Goal: Book appointment/travel/reservation

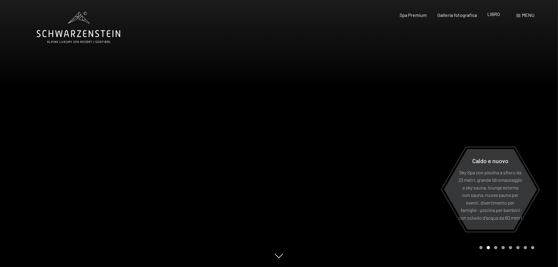
click at [492, 14] on font "LIBRO" at bounding box center [493, 14] width 13 height 6
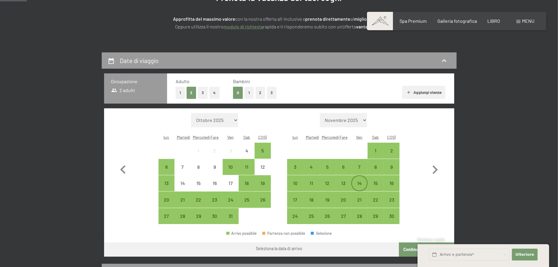
click at [356, 181] on div "14" at bounding box center [359, 188] width 15 height 15
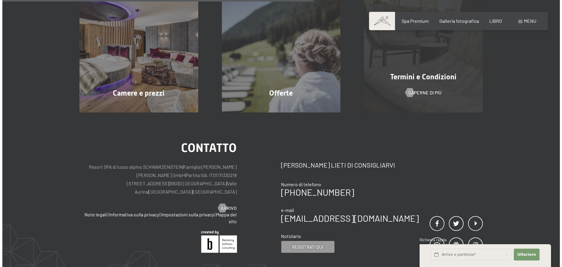
scroll to position [177, 0]
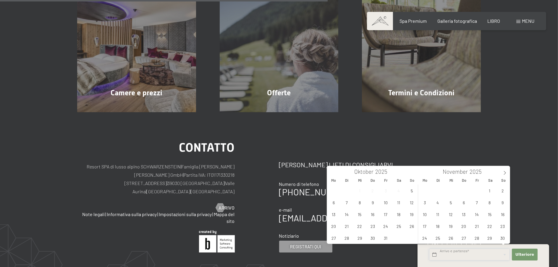
click at [472, 257] on input "text" at bounding box center [469, 254] width 81 height 12
click at [474, 212] on span "14" at bounding box center [477, 214] width 12 height 12
click at [499, 213] on span "16" at bounding box center [503, 214] width 12 height 12
type input "Fr. 14.11.2025 - So. 16.11.2025"
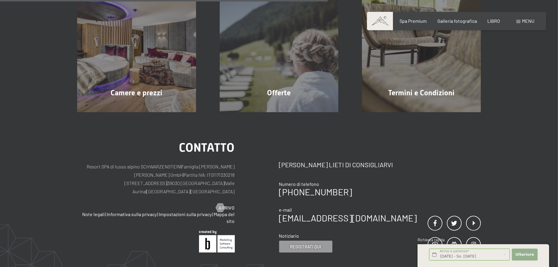
click at [527, 253] on font "Ulteriore" at bounding box center [524, 254] width 19 height 4
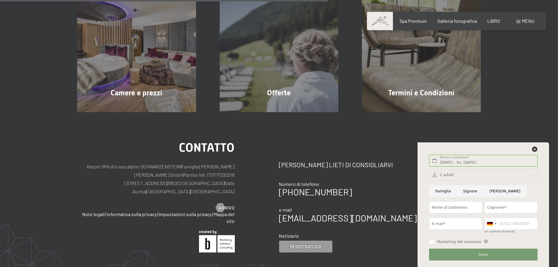
click at [531, 145] on div "Fr. 14.11.2025 - So. 16.11.2025 Arrivo e partenza* 2 Nächte Ulteriore Nascondi …" at bounding box center [483, 204] width 117 height 124
click at [525, 18] on font "menu" at bounding box center [527, 21] width 12 height 6
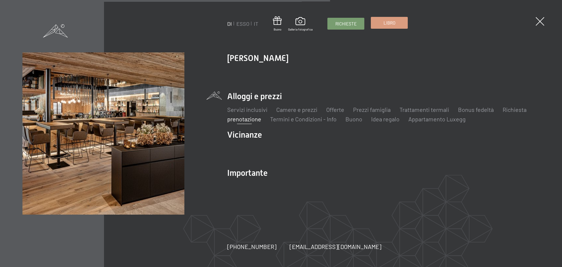
click at [390, 22] on font "Libro" at bounding box center [390, 22] width 12 height 5
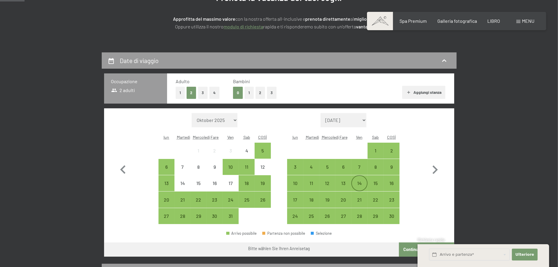
scroll to position [89, 0]
click at [360, 182] on font "14" at bounding box center [359, 183] width 4 height 6
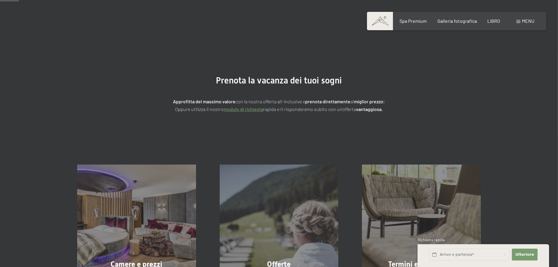
scroll to position [95, 0]
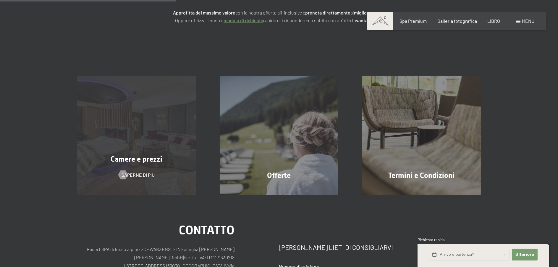
click at [129, 147] on div "Camere e prezzi Saperne di più" at bounding box center [136, 135] width 142 height 119
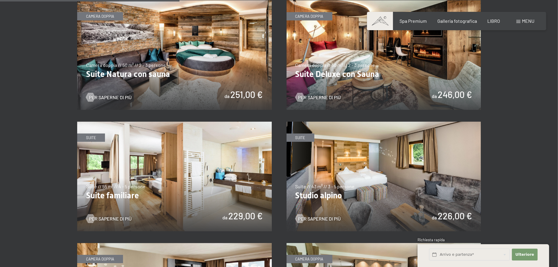
scroll to position [591, 0]
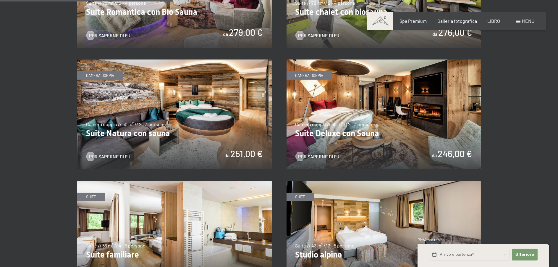
click at [365, 108] on img at bounding box center [383, 113] width 194 height 109
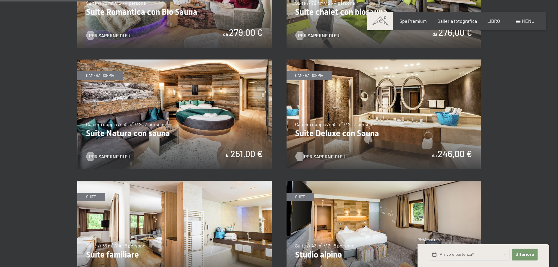
click at [329, 153] on font "Per saperne di più" at bounding box center [325, 156] width 43 height 6
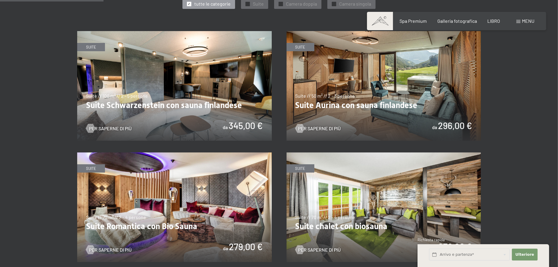
scroll to position [355, 0]
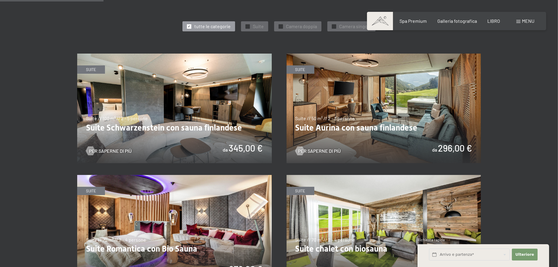
click at [406, 103] on img at bounding box center [383, 107] width 194 height 109
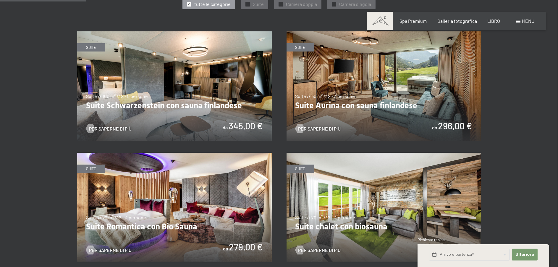
scroll to position [384, 0]
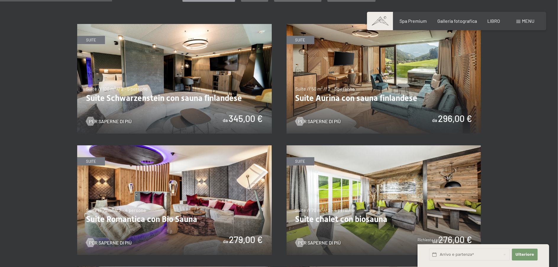
click at [399, 109] on img at bounding box center [383, 78] width 194 height 109
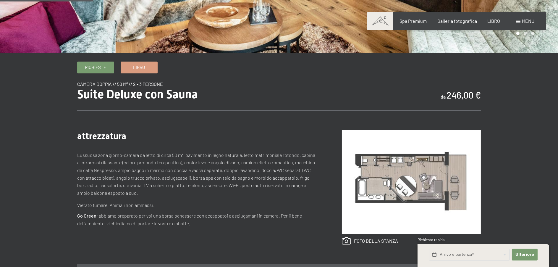
scroll to position [148, 0]
click at [416, 176] on img at bounding box center [411, 181] width 139 height 104
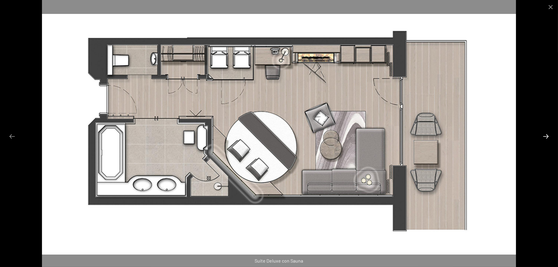
click at [545, 133] on button "Diapositiva successiva" at bounding box center [545, 136] width 12 height 12
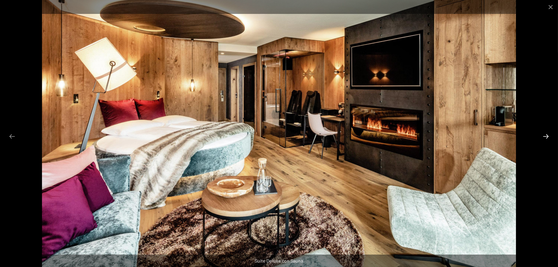
click at [545, 133] on button "Diapositiva successiva" at bounding box center [545, 136] width 12 height 12
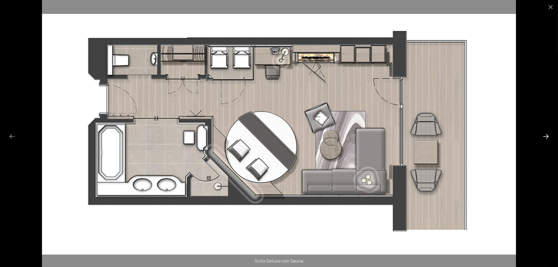
click at [545, 133] on button "Diapositiva successiva" at bounding box center [545, 136] width 12 height 12
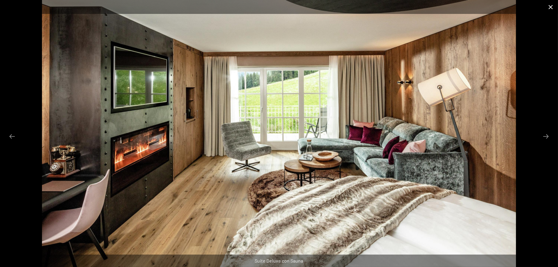
click at [549, 7] on button "Chiudi galleria" at bounding box center [550, 7] width 15 height 14
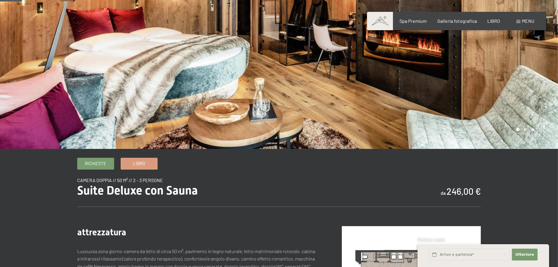
scroll to position [30, 0]
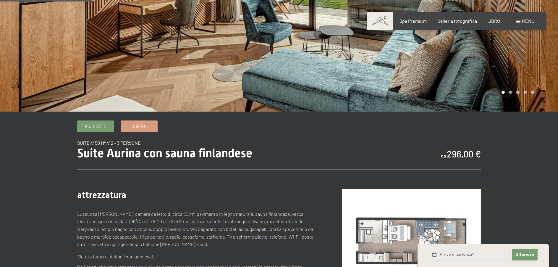
scroll to position [148, 0]
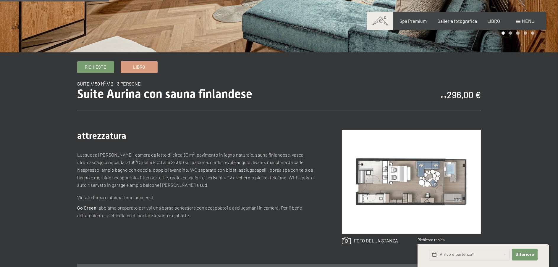
click at [414, 180] on img at bounding box center [411, 181] width 139 height 104
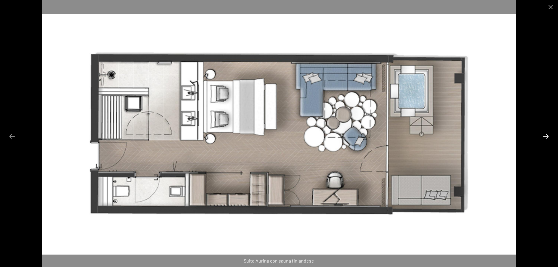
click at [543, 135] on button "Diapositiva successiva" at bounding box center [545, 136] width 12 height 12
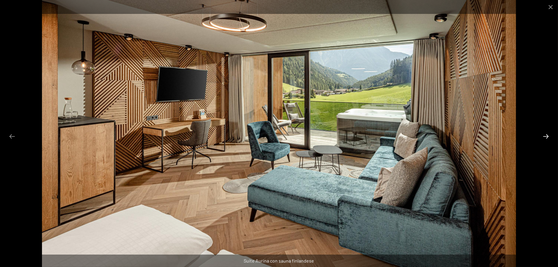
click at [543, 135] on button "Diapositiva successiva" at bounding box center [545, 136] width 12 height 12
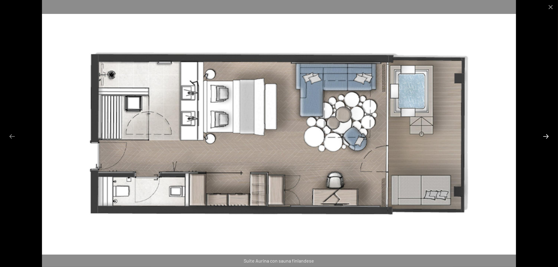
click at [543, 135] on button "Diapositiva successiva" at bounding box center [545, 136] width 12 height 12
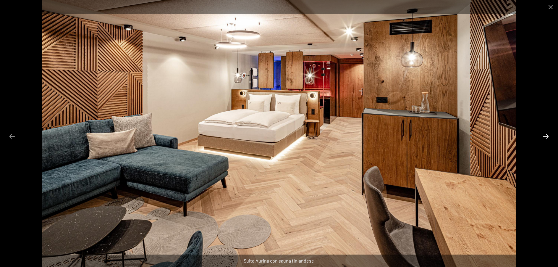
click at [543, 135] on button "Diapositiva successiva" at bounding box center [545, 136] width 12 height 12
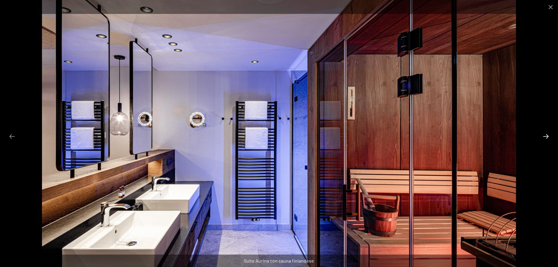
click at [543, 135] on button "Diapositiva successiva" at bounding box center [545, 136] width 12 height 12
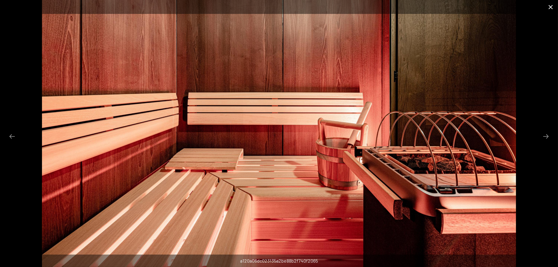
click at [549, 6] on button "Chiudi galleria" at bounding box center [550, 7] width 15 height 14
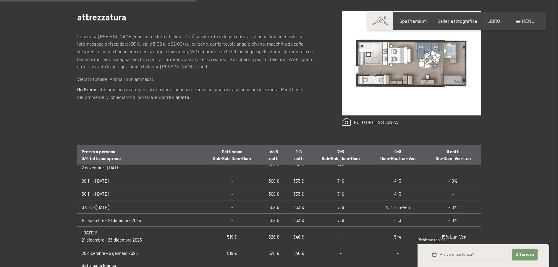
scroll to position [59, 0]
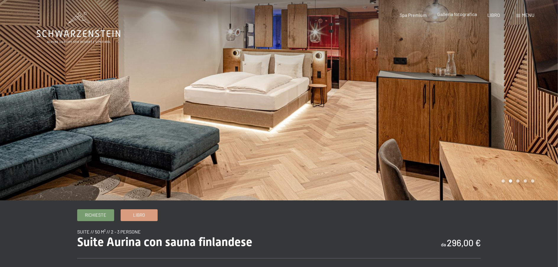
click at [456, 14] on font "Galleria fotografica" at bounding box center [457, 14] width 40 height 6
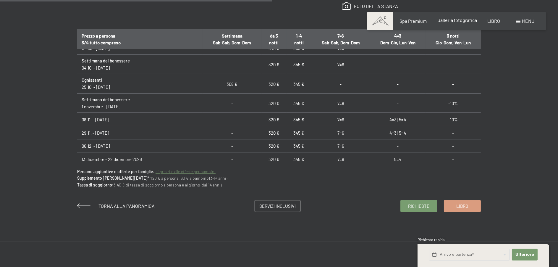
scroll to position [384, 0]
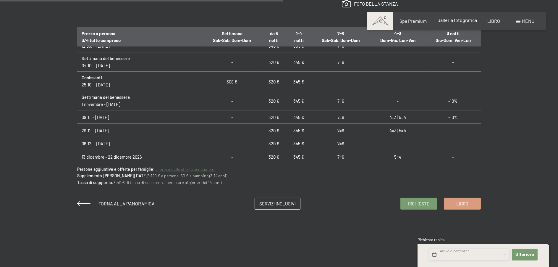
click at [475, 255] on input "text" at bounding box center [469, 254] width 81 height 12
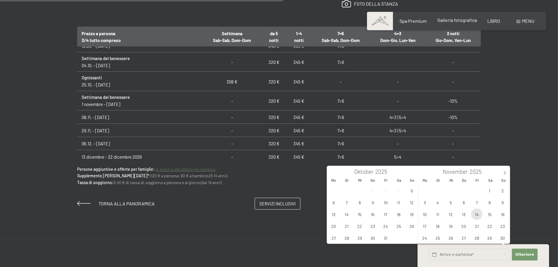
click at [473, 211] on span "14" at bounding box center [477, 214] width 12 height 12
click at [501, 217] on span "16" at bounding box center [503, 214] width 12 height 12
type input "Fr. 14.11.2025 - So. 16.11.2025"
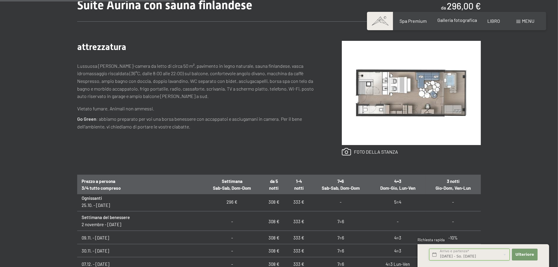
scroll to position [0, 0]
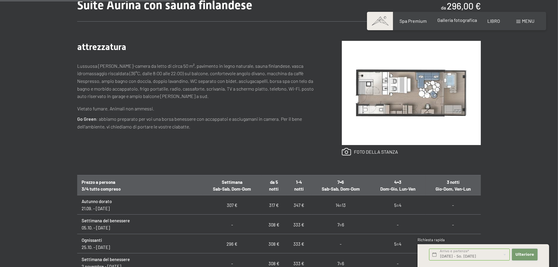
click at [530, 254] on font "Ulteriore" at bounding box center [524, 254] width 19 height 4
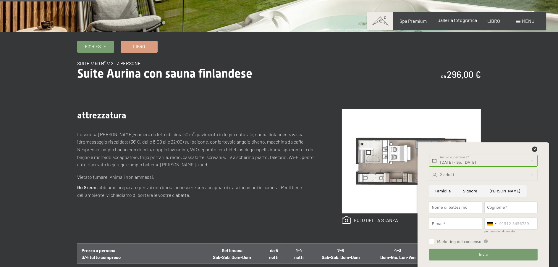
scroll to position [118, 0]
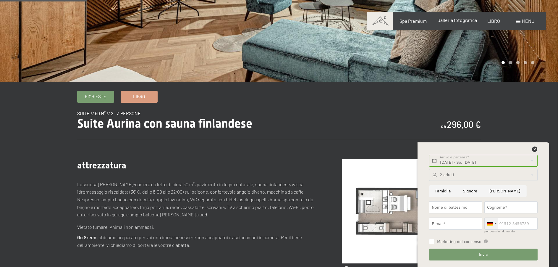
click at [495, 223] on div at bounding box center [495, 223] width 2 height 1
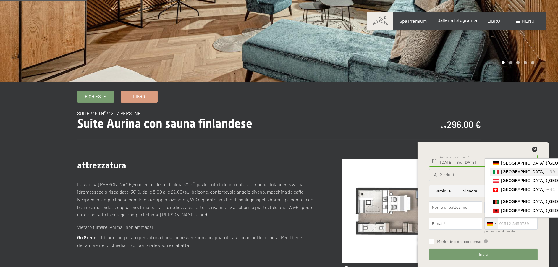
click at [507, 171] on font "[GEOGRAPHIC_DATA]" at bounding box center [522, 171] width 43 height 5
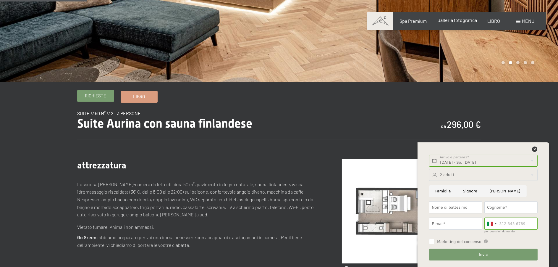
click at [94, 96] on font "Richieste" at bounding box center [95, 95] width 21 height 5
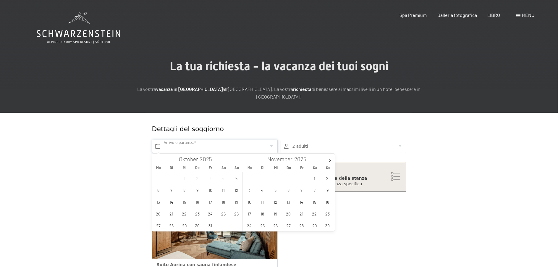
click at [180, 146] on input "text" at bounding box center [215, 145] width 126 height 13
click at [300, 201] on span "14" at bounding box center [301, 202] width 12 height 12
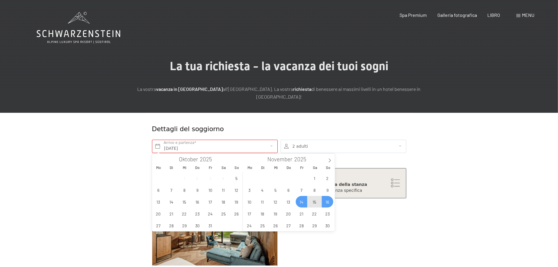
click at [325, 201] on span "16" at bounding box center [327, 202] width 12 height 12
type input "Fr. 14.11.2025 - So. 16.11.2025"
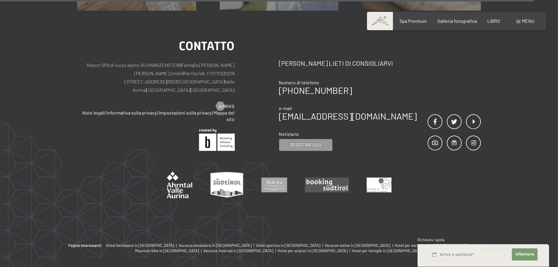
scroll to position [643, 0]
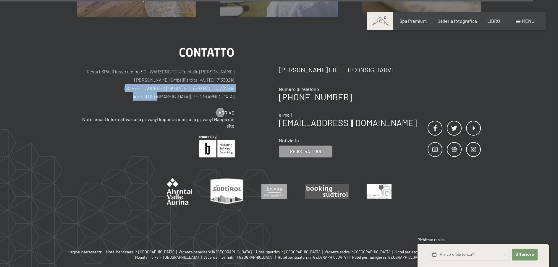
drag, startPoint x: 117, startPoint y: 87, endPoint x: 207, endPoint y: 90, distance: 89.9
click at [207, 90] on p "Resort SPA di lusso alpino SCHWARZENSTEIN | Famiglia Zimmerhofer Otmar Zimmerho…" at bounding box center [155, 83] width 157 height 33
